Goal: Transaction & Acquisition: Purchase product/service

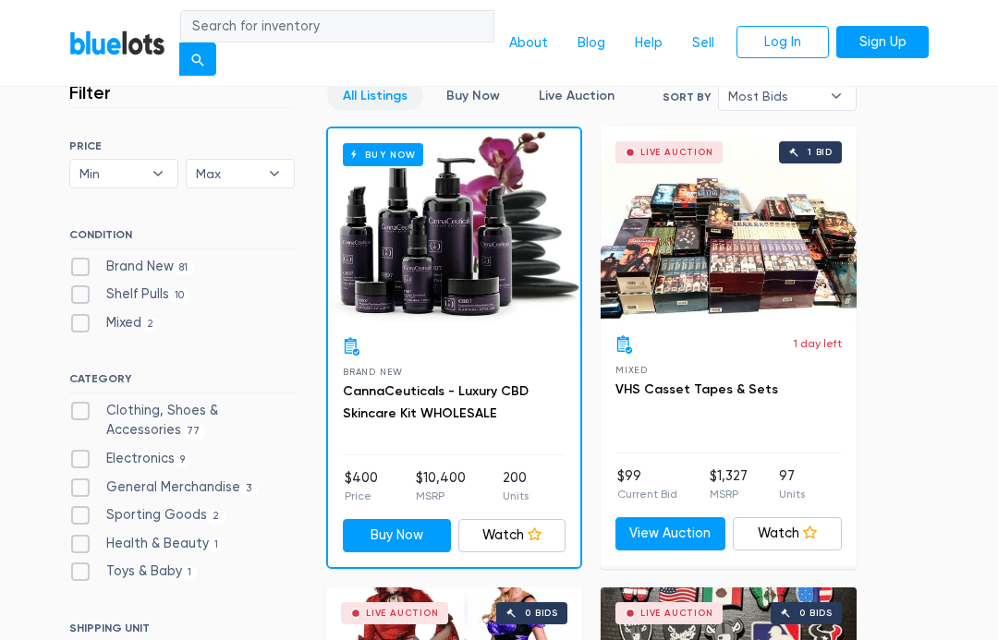
scroll to position [474, 0]
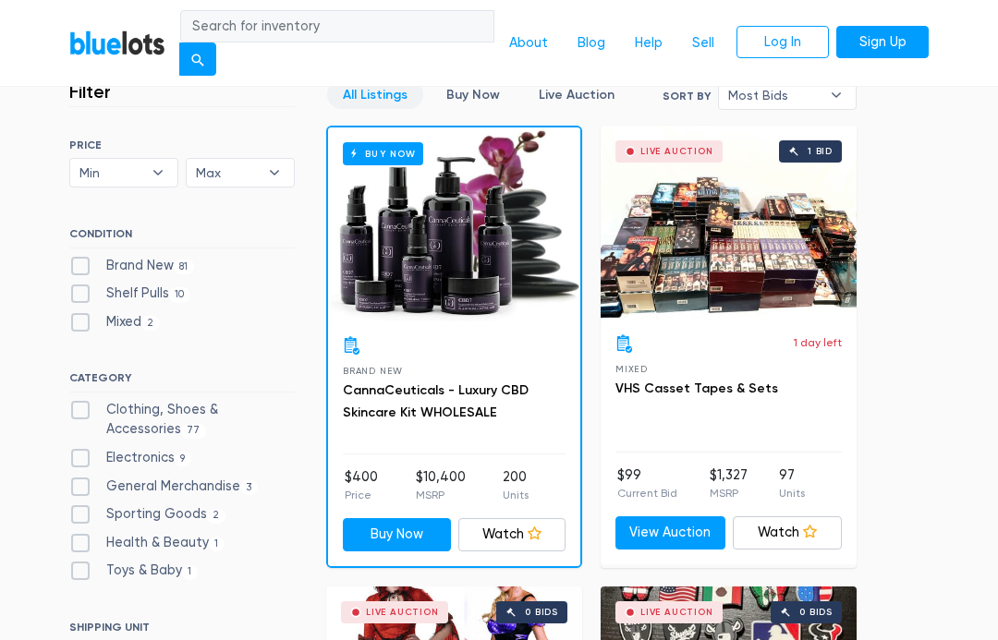
click at [91, 458] on label "Electronics 9" at bounding box center [130, 458] width 122 height 20
click at [81, 458] on input "Electronics 9" at bounding box center [75, 454] width 12 height 12
checkbox input "true"
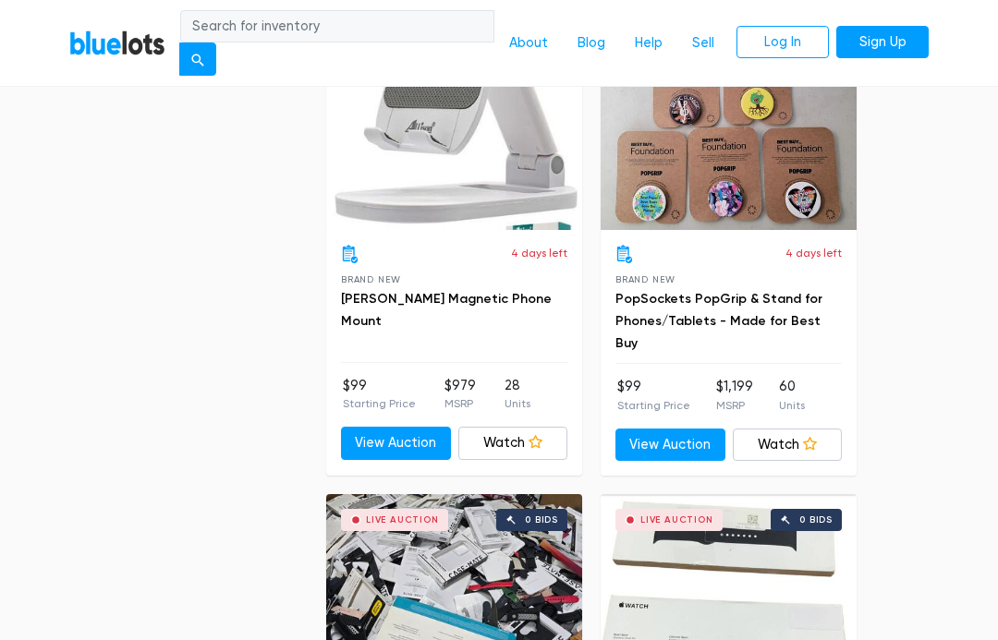
scroll to position [1933, 0]
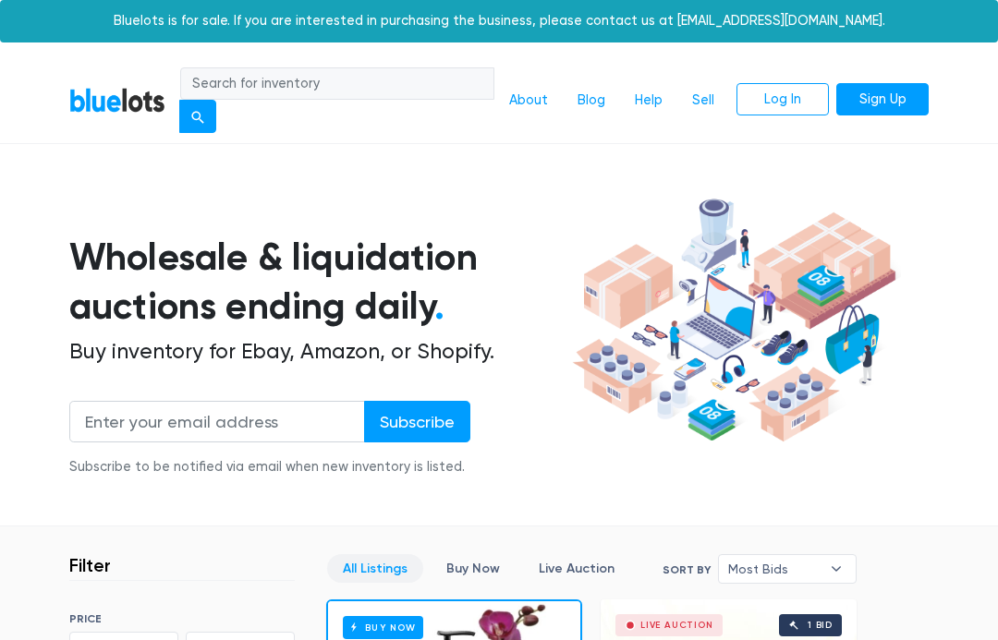
scroll to position [537, 0]
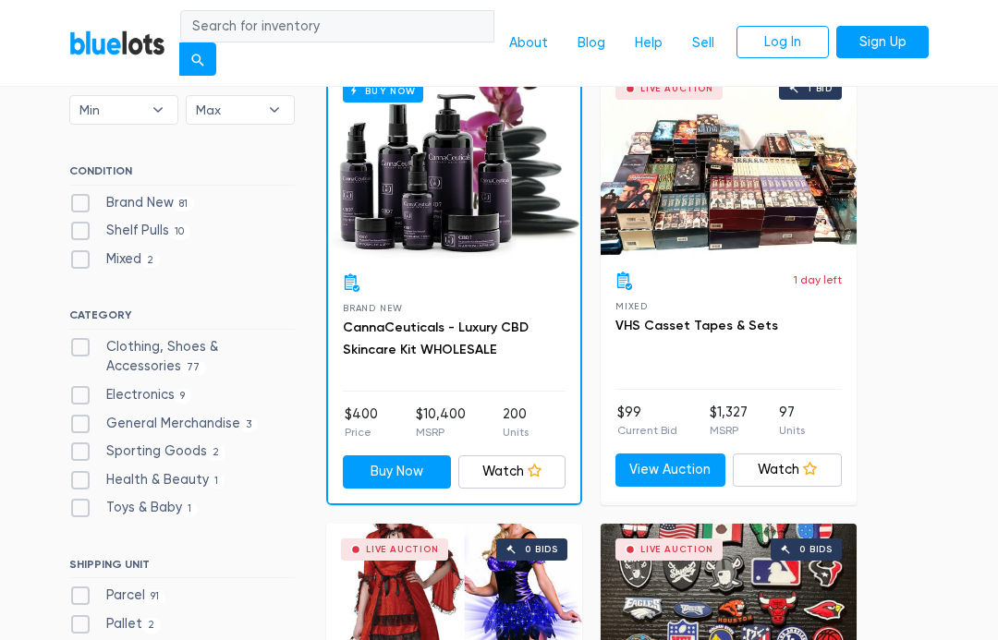
click at [89, 193] on label "Brand New 81" at bounding box center [131, 203] width 125 height 20
click at [81, 193] on New"] "Brand New 81" at bounding box center [75, 199] width 12 height 12
checkbox New"] "true"
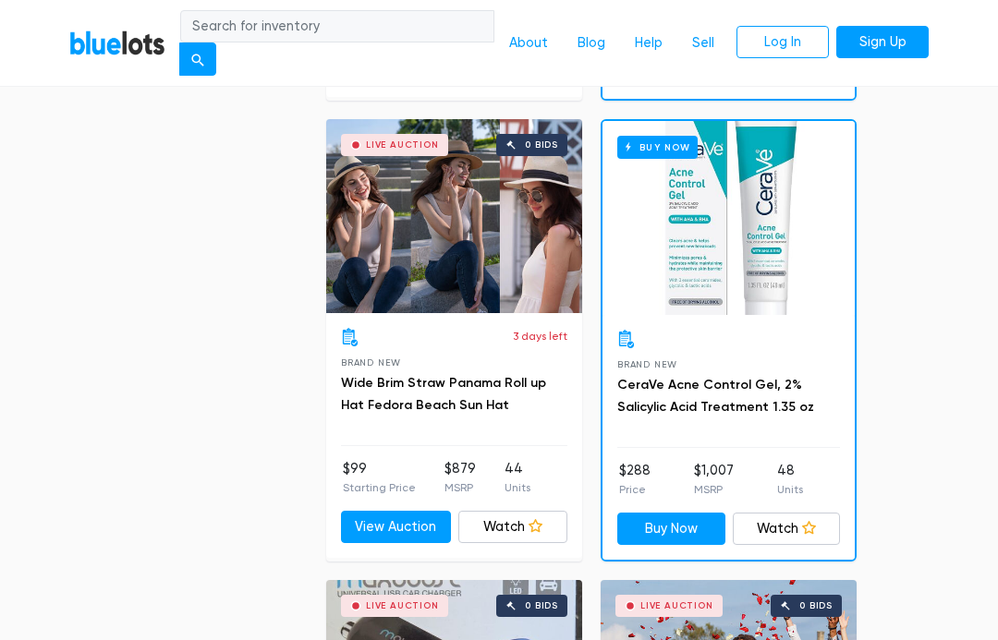
scroll to position [3217, 0]
